Goal: Task Accomplishment & Management: Manage account settings

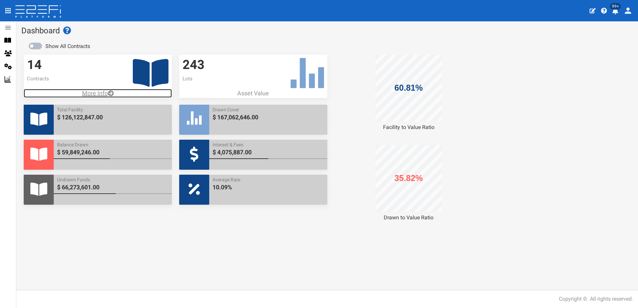
click at [97, 90] on p "More Info" at bounding box center [98, 93] width 148 height 9
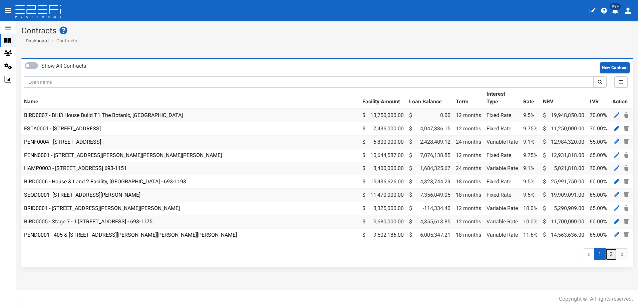
click at [611, 257] on link "2" at bounding box center [611, 255] width 12 height 12
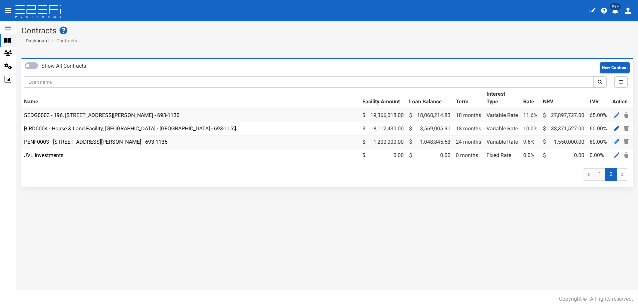
click at [125, 130] on link "BIRD0004 - House & Land Facility, Port Macquarie - VANT02 - 693-1152" at bounding box center [130, 129] width 212 height 6
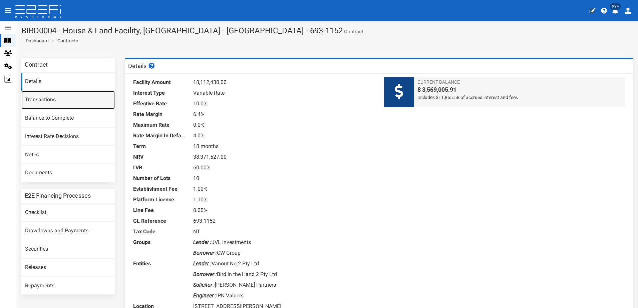
click at [40, 99] on link "Transactions" at bounding box center [67, 100] width 93 height 18
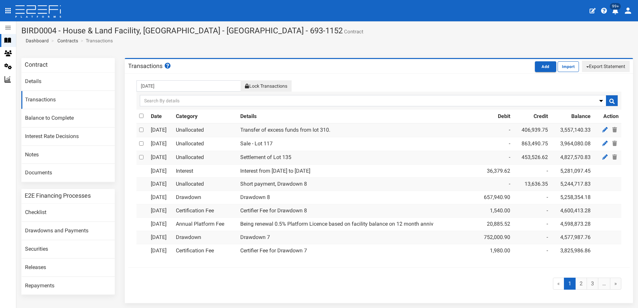
click at [594, 67] on button "Export Statement" at bounding box center [606, 66] width 48 height 11
click at [588, 77] on link "pdf" at bounding box center [603, 79] width 53 height 9
click at [595, 68] on button "Export Statement" at bounding box center [606, 66] width 48 height 11
click at [580, 78] on link "pdf" at bounding box center [603, 79] width 53 height 9
click at [575, 286] on link "2" at bounding box center [581, 284] width 12 height 12
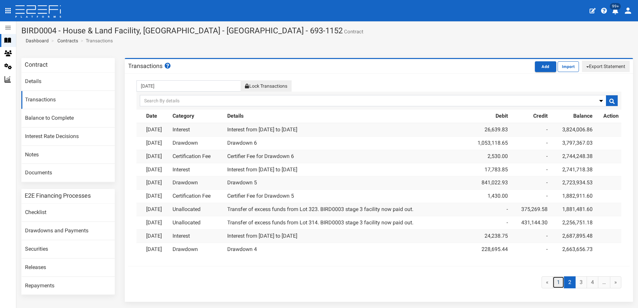
click at [555, 281] on link "1" at bounding box center [559, 283] width 12 height 12
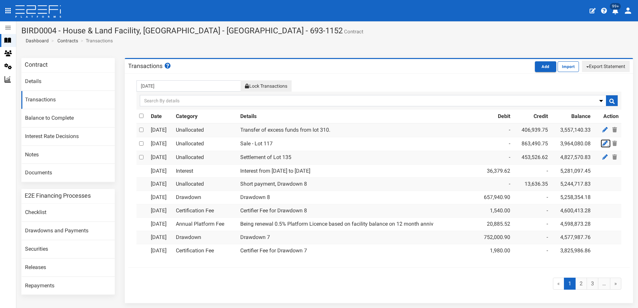
click at [602, 143] on icon at bounding box center [604, 143] width 5 height 5
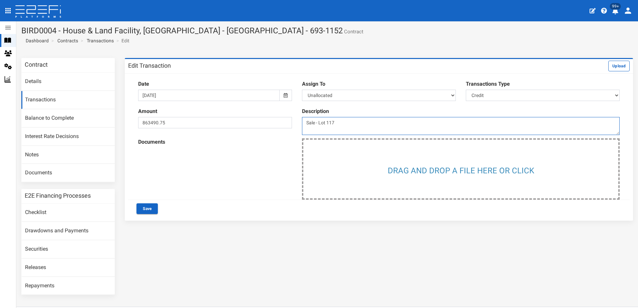
click at [317, 121] on textarea "Sale - Lot 117" at bounding box center [461, 126] width 318 height 18
click at [380, 132] on textarea "Sale - Lot 117" at bounding box center [461, 126] width 318 height 18
type textarea "Settlement Lot 117"
click at [146, 209] on button "Save" at bounding box center [147, 209] width 21 height 11
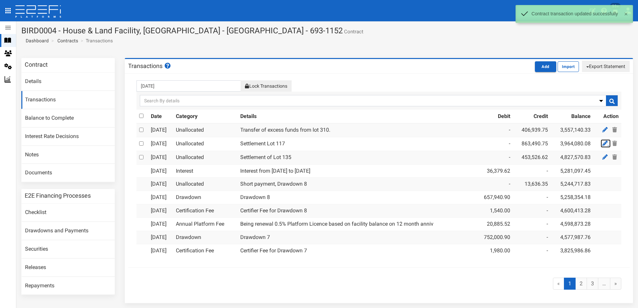
click at [602, 142] on icon at bounding box center [604, 143] width 5 height 5
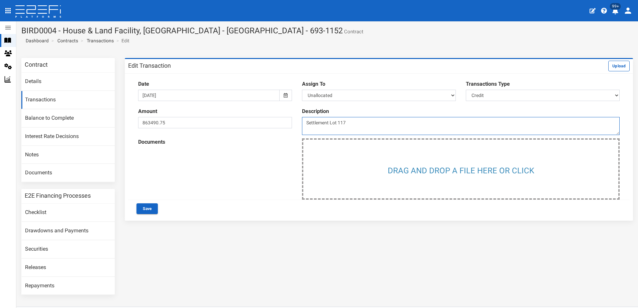
drag, startPoint x: 329, startPoint y: 125, endPoint x: 333, endPoint y: 124, distance: 4.0
click at [329, 125] on textarea "Settlement Lot 117" at bounding box center [461, 126] width 318 height 18
type textarea "Settlement of Lot 117"
click at [146, 209] on button "Save" at bounding box center [147, 209] width 21 height 11
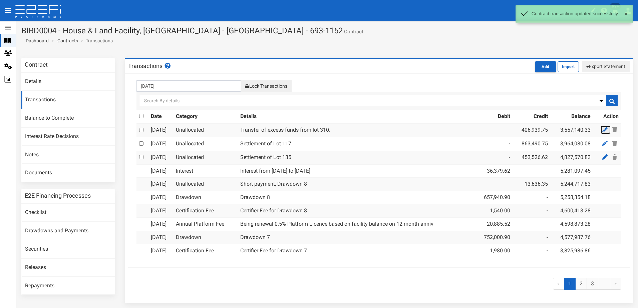
click at [602, 129] on icon at bounding box center [604, 129] width 5 height 5
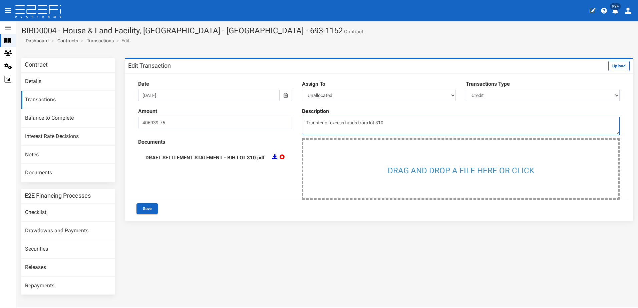
click at [369, 122] on textarea "Transfer of excess funds from lot 310." at bounding box center [461, 126] width 318 height 18
type textarea "Settlement of lot 310."
click at [145, 208] on button "Save" at bounding box center [147, 209] width 21 height 11
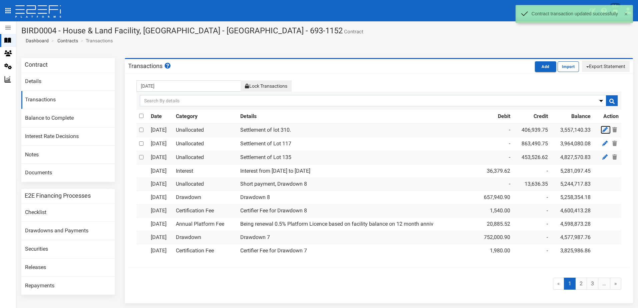
click at [602, 129] on icon at bounding box center [604, 129] width 5 height 5
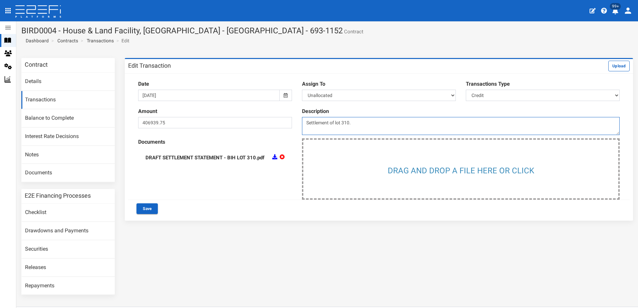
click at [336, 123] on textarea "Settlement of lot 310." at bounding box center [461, 126] width 318 height 18
type textarea "Settlement of Lot 310."
click at [148, 206] on button "Save" at bounding box center [147, 209] width 21 height 11
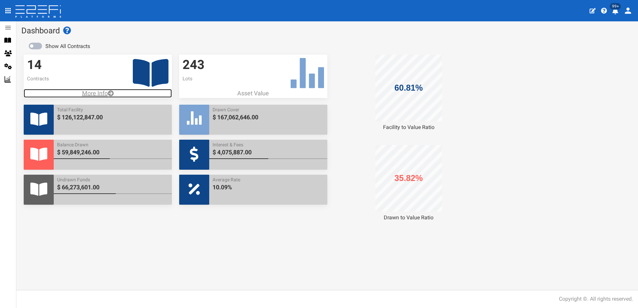
click at [91, 93] on p "More Info" at bounding box center [98, 93] width 148 height 9
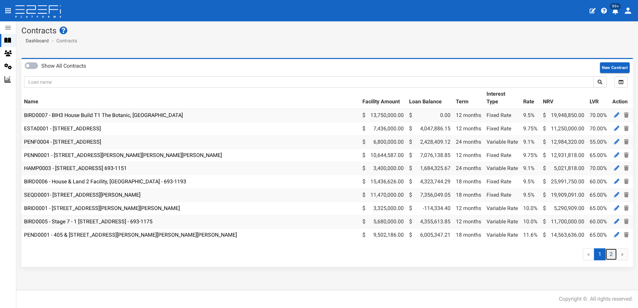
click at [611, 261] on link "2" at bounding box center [611, 255] width 12 height 12
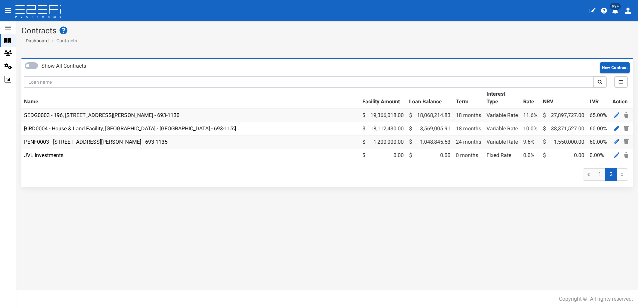
click at [89, 128] on link "BIRD0004 - House & Land Facility, [GEOGRAPHIC_DATA] - [GEOGRAPHIC_DATA] - 693-1…" at bounding box center [130, 129] width 212 height 6
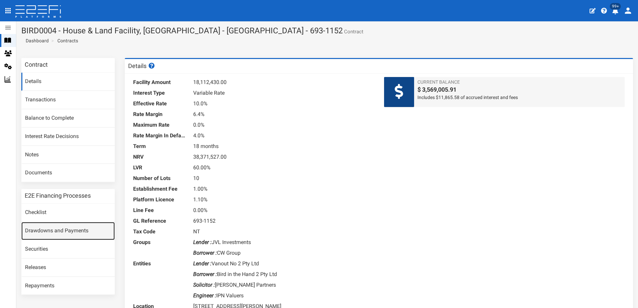
click at [60, 229] on link "Drawdowns and Payments" at bounding box center [67, 231] width 93 height 18
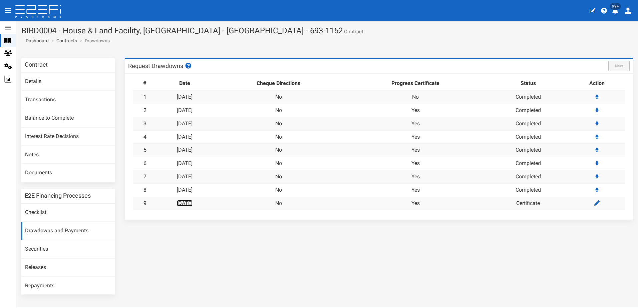
click at [192, 203] on link "[DATE]" at bounding box center [185, 203] width 16 height 6
click at [62, 40] on link "Contracts" at bounding box center [66, 40] width 21 height 7
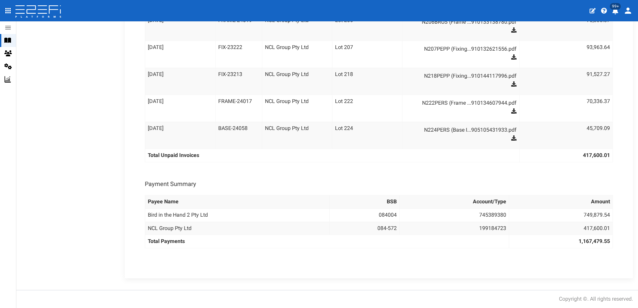
scroll to position [490, 0]
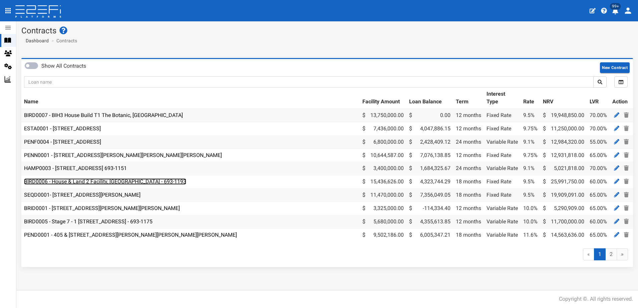
click at [114, 181] on link "BIRD0006 - House & Land 2 Facility, [GEOGRAPHIC_DATA] - 693-1193" at bounding box center [105, 182] width 162 height 6
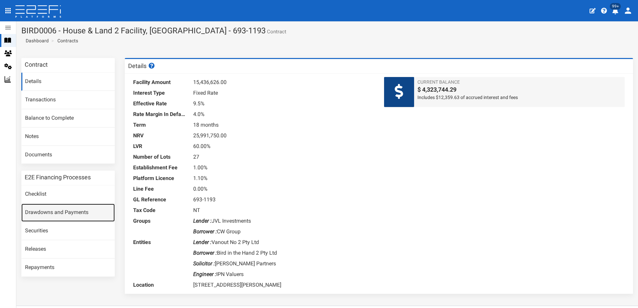
click at [48, 213] on link "Drawdowns and Payments" at bounding box center [67, 213] width 93 height 18
